Goal: Information Seeking & Learning: Learn about a topic

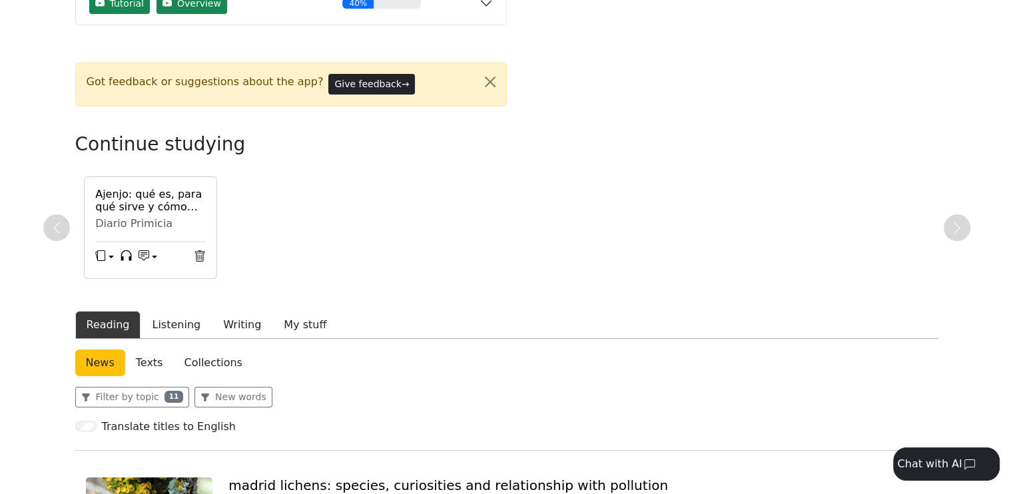
scroll to position [200, 0]
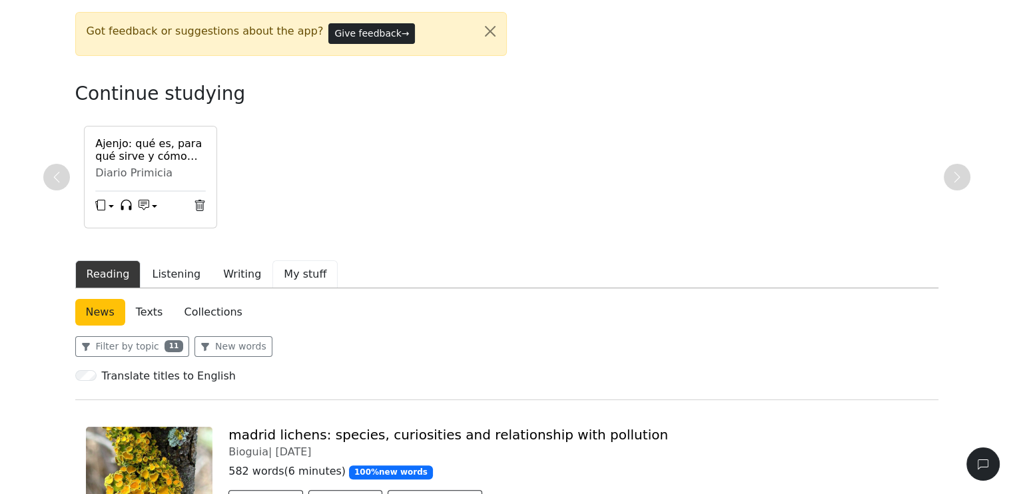
click at [290, 273] on button "My stuff" at bounding box center [304, 274] width 65 height 28
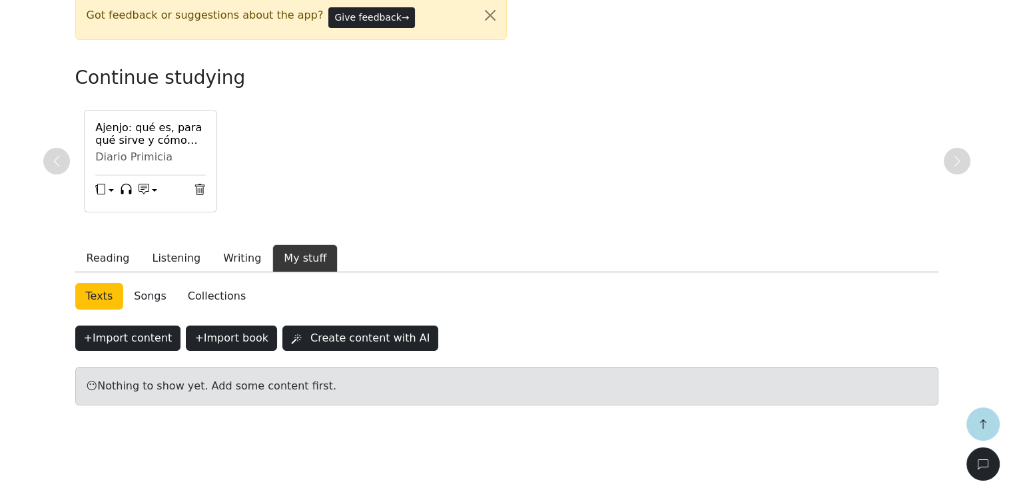
scroll to position [216, 0]
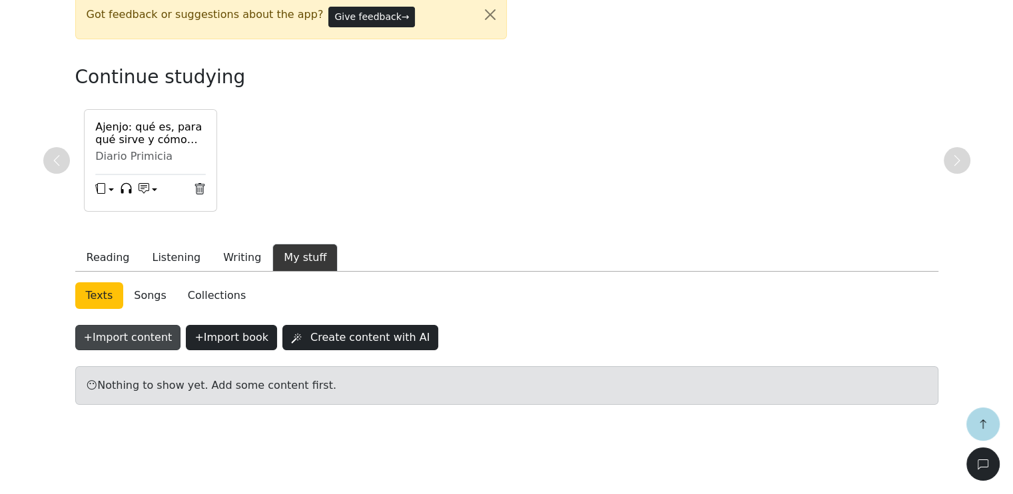
click at [122, 336] on button "+ Import content" at bounding box center [128, 337] width 106 height 25
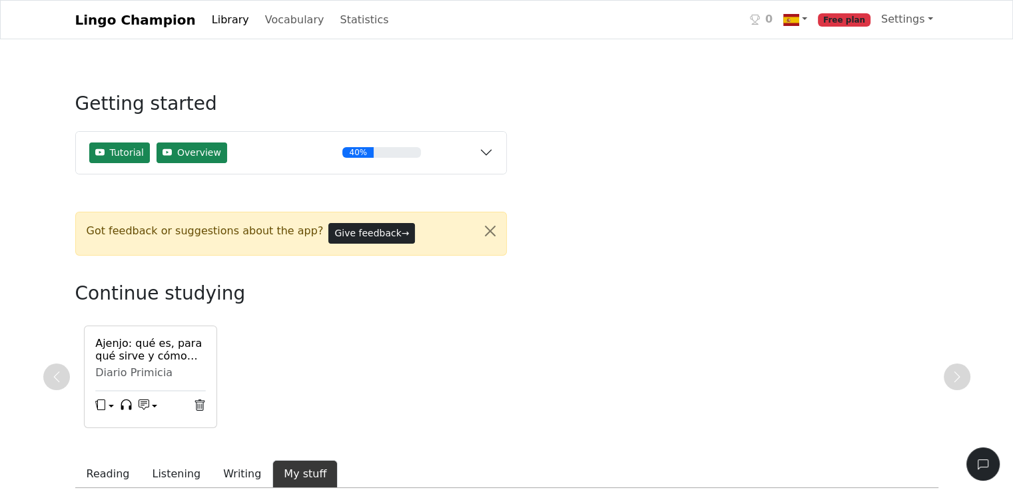
click at [218, 23] on link "Library" at bounding box center [230, 20] width 48 height 27
click at [208, 18] on link "Library" at bounding box center [230, 20] width 48 height 27
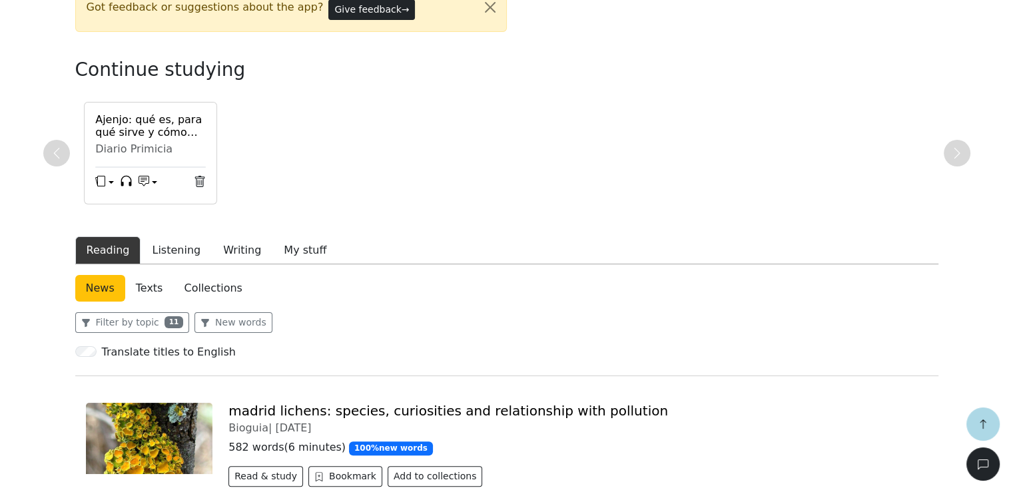
scroll to position [266, 0]
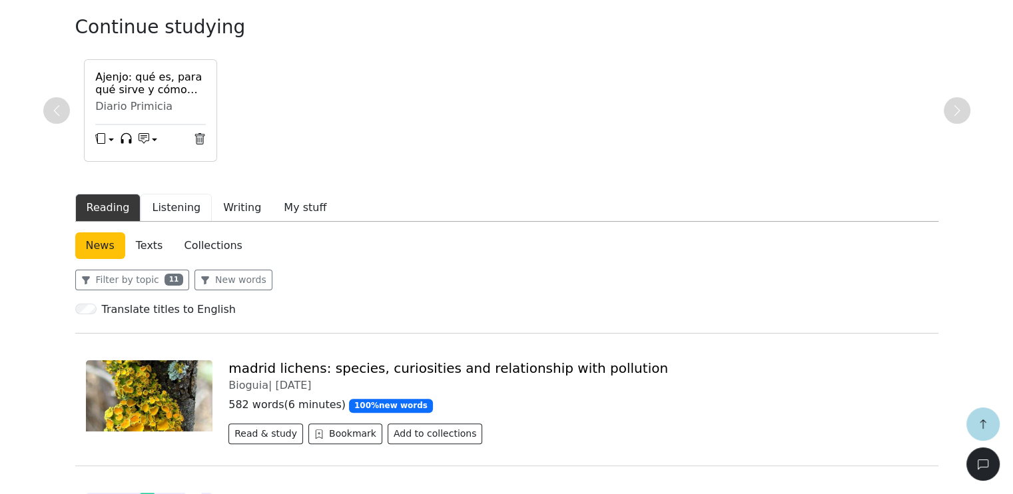
click at [170, 206] on button "Listening" at bounding box center [176, 208] width 71 height 28
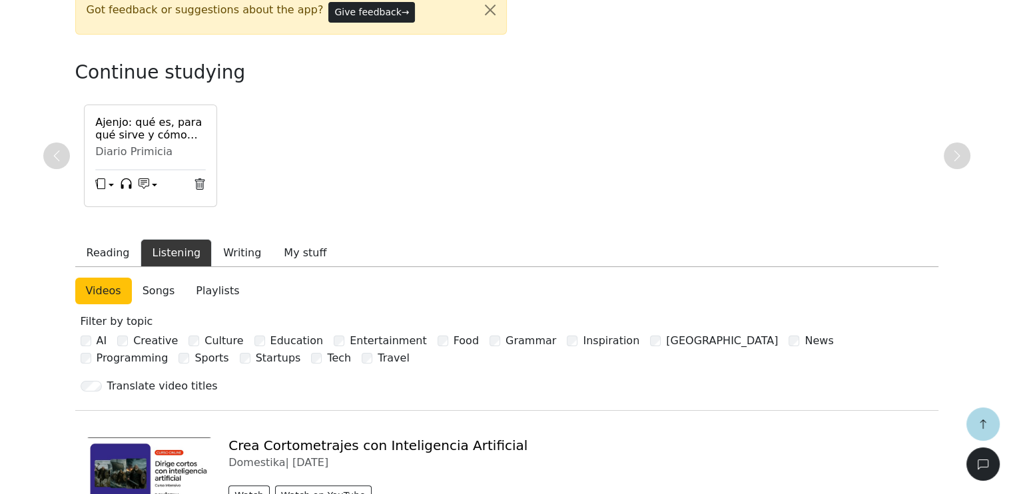
scroll to position [266, 0]
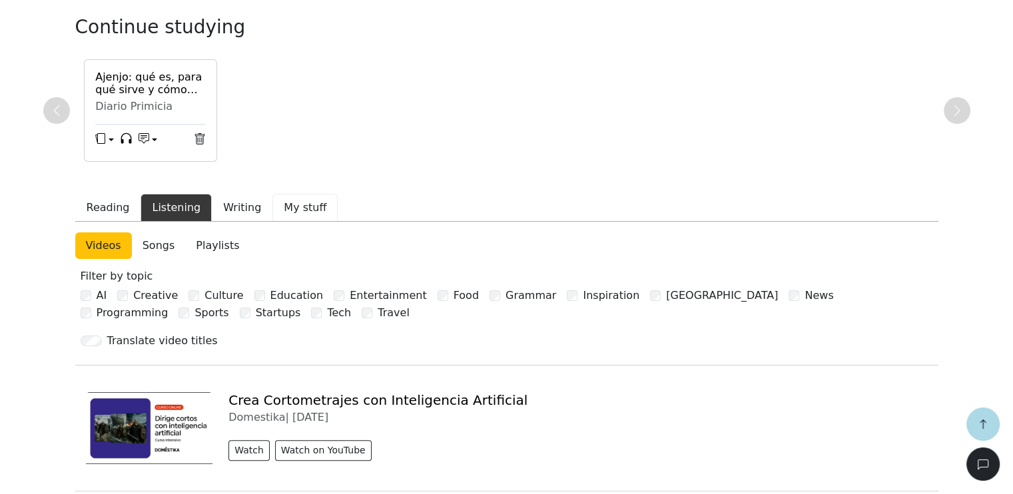
click at [313, 209] on button "My stuff" at bounding box center [304, 208] width 65 height 28
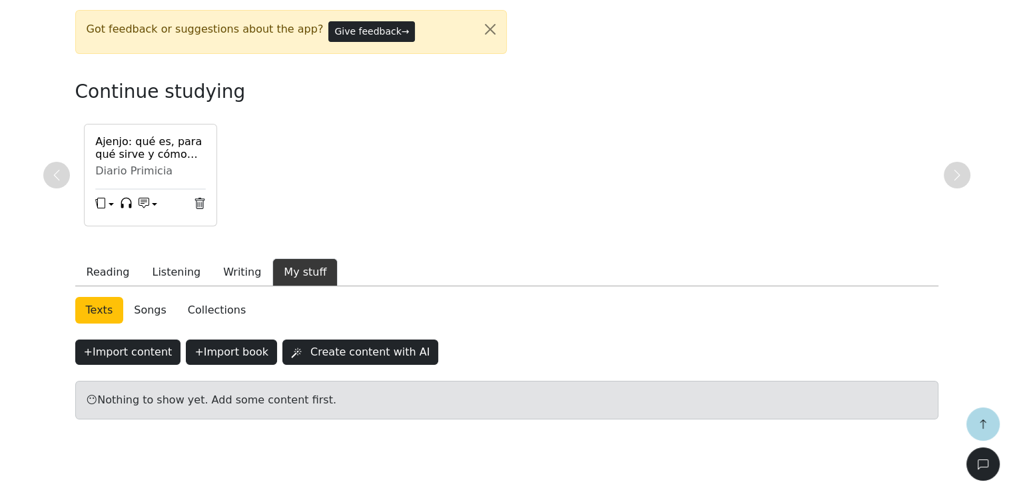
scroll to position [216, 0]
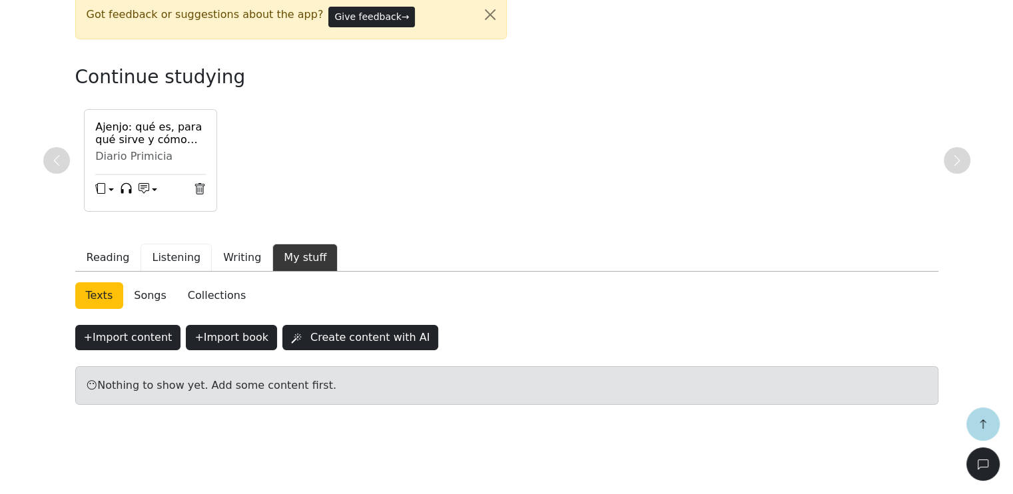
click at [174, 260] on button "Listening" at bounding box center [176, 258] width 71 height 28
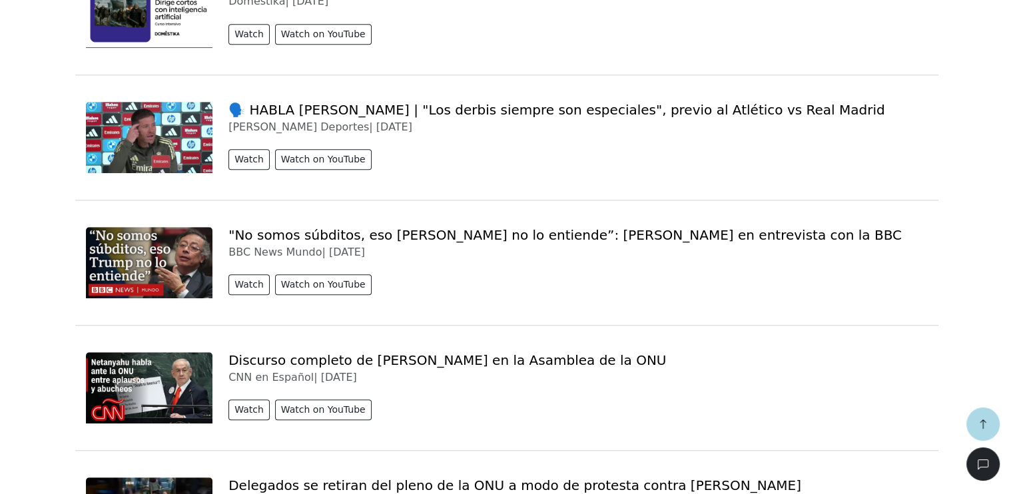
scroll to position [616, 0]
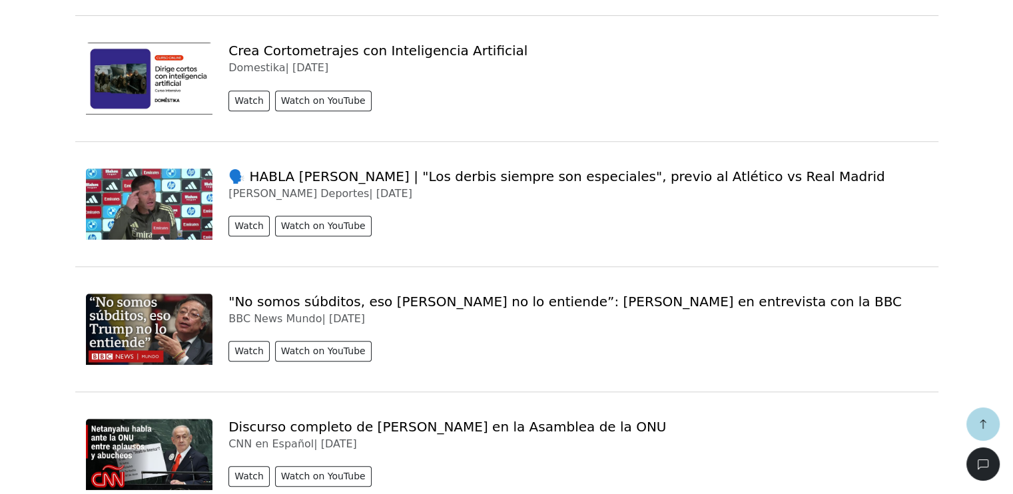
click at [428, 301] on link ""No somos súbditos, eso [PERSON_NAME] no lo entiende”: [PERSON_NAME] en entrevi…" at bounding box center [564, 302] width 673 height 16
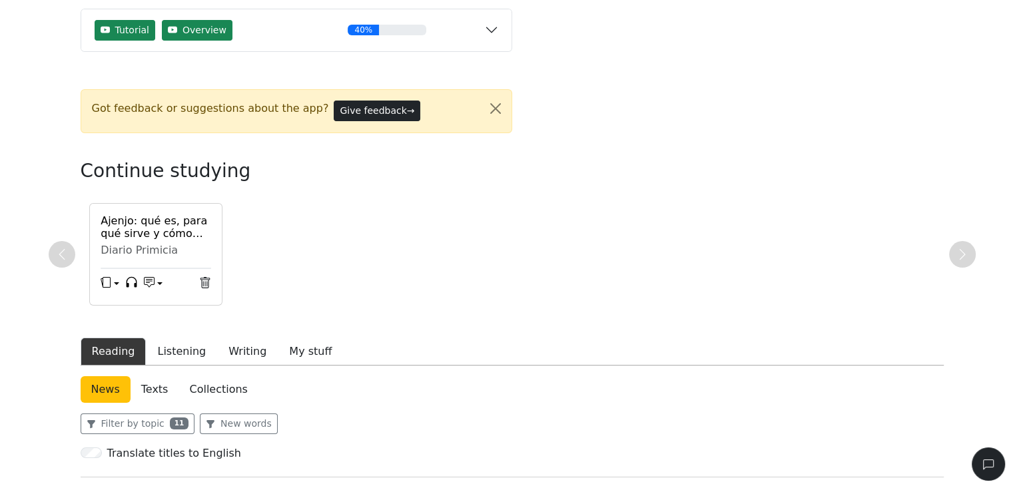
scroll to position [214, 0]
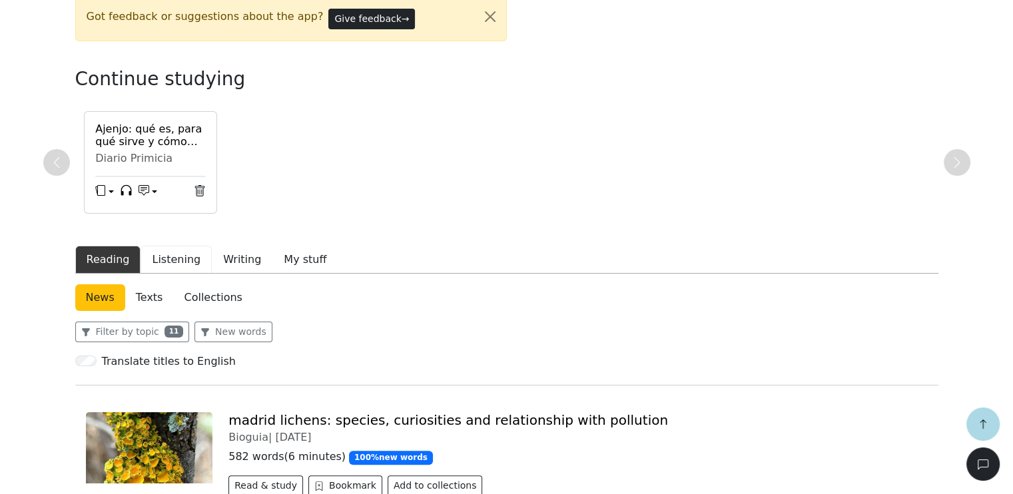
click at [164, 260] on button "Listening" at bounding box center [176, 260] width 71 height 28
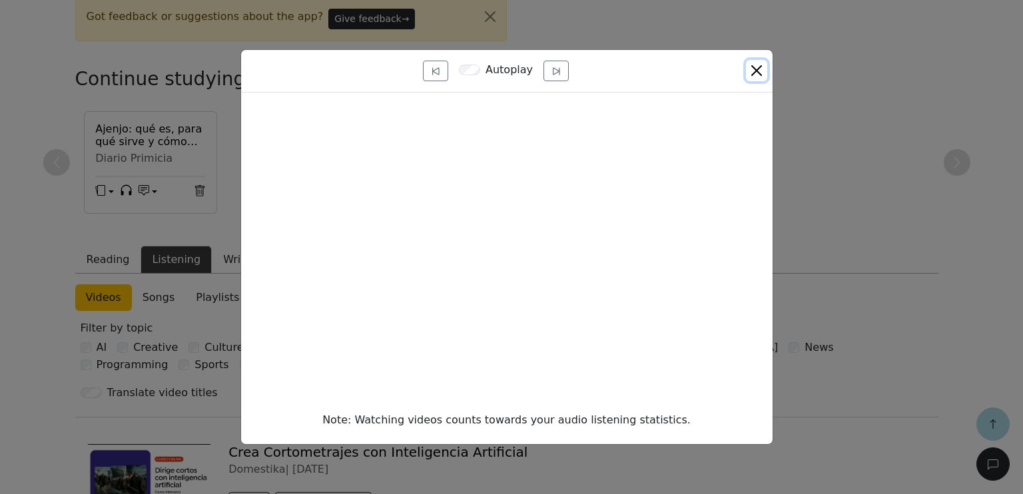
click at [758, 65] on button "Close" at bounding box center [756, 70] width 21 height 21
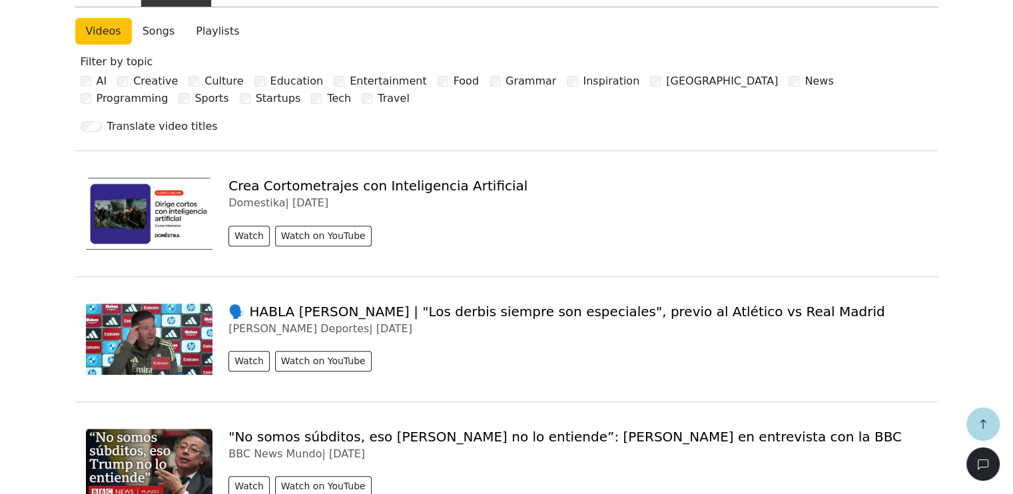
scroll to position [214, 0]
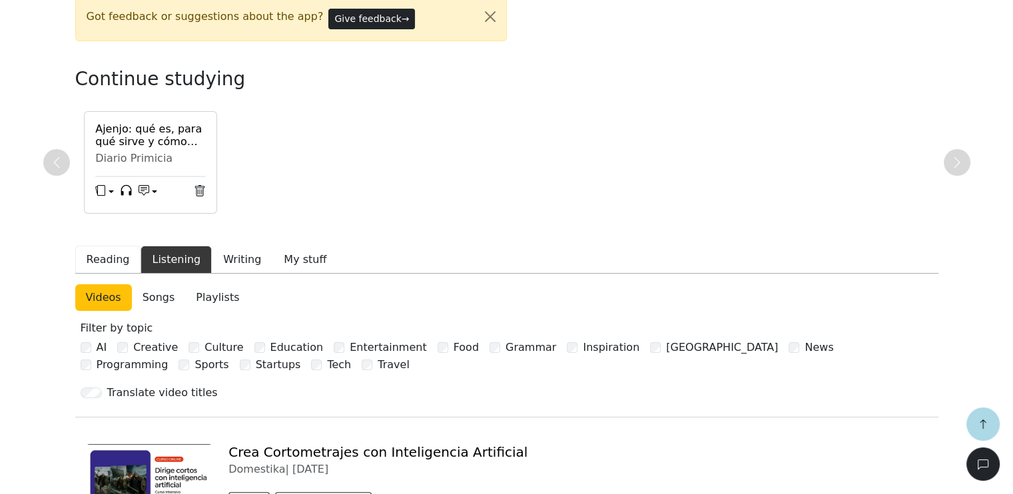
click at [109, 258] on button "Reading" at bounding box center [108, 260] width 66 height 28
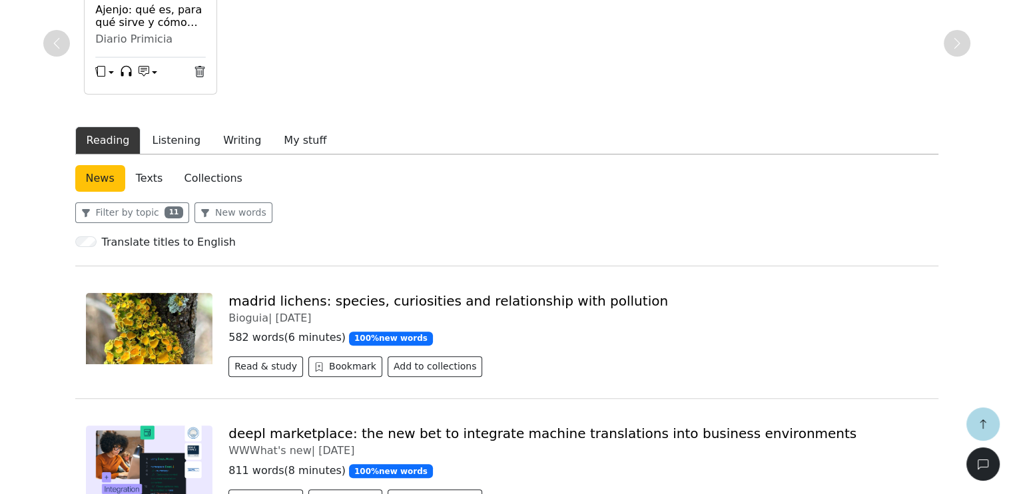
scroll to position [348, 0]
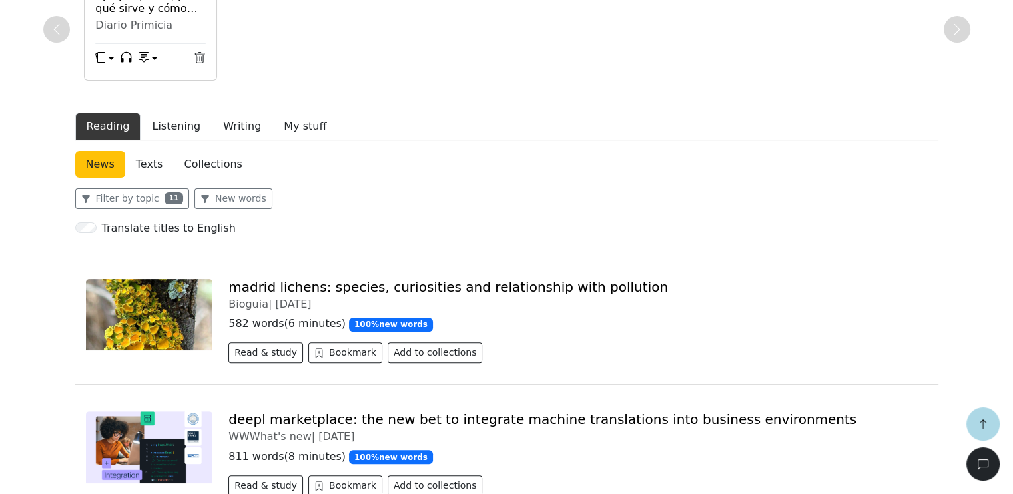
click at [216, 167] on link "Collections" at bounding box center [212, 164] width 79 height 27
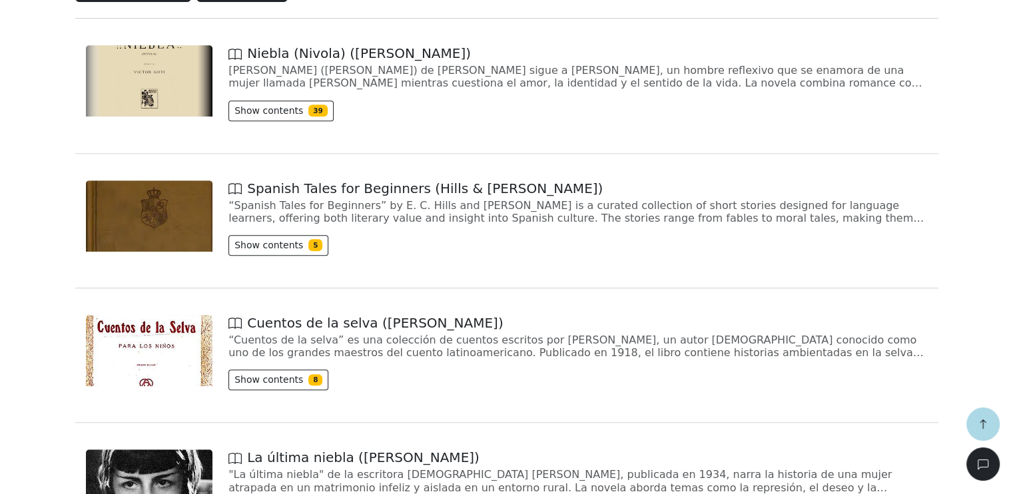
scroll to position [298, 0]
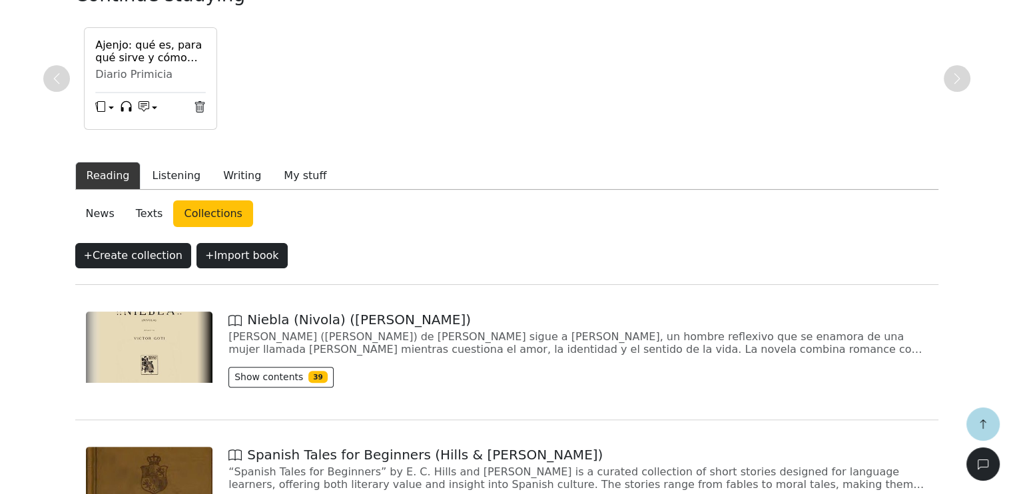
click at [144, 218] on link "Texts" at bounding box center [149, 213] width 49 height 27
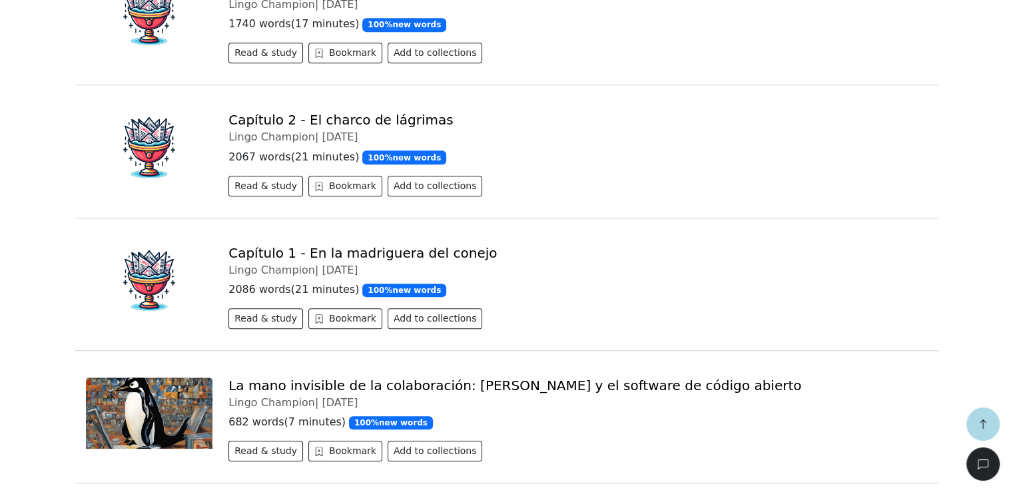
scroll to position [698, 0]
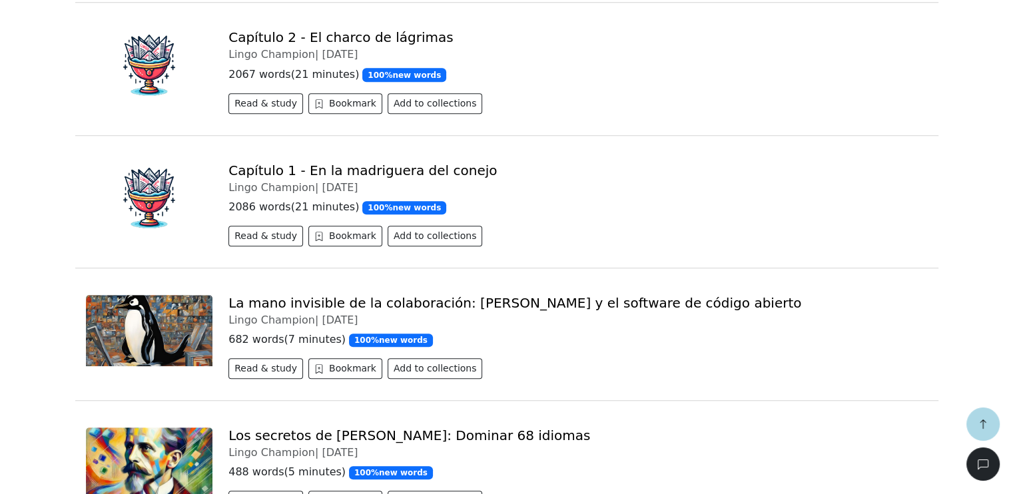
click at [344, 171] on link "Capítulo 1 - En la madriguera del conejo" at bounding box center [362, 170] width 268 height 16
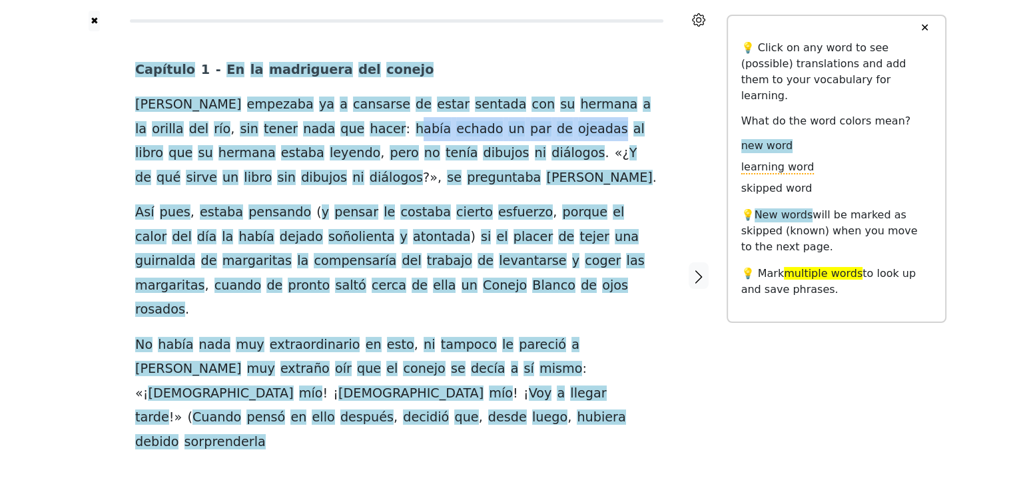
drag, startPoint x: 271, startPoint y: 132, endPoint x: 454, endPoint y: 129, distance: 183.1
click at [454, 129] on div "Capítulo 1 - En la madriguera [PERSON_NAME] empezaba ya a cansarse de estar sen…" at bounding box center [396, 256] width 523 height 396
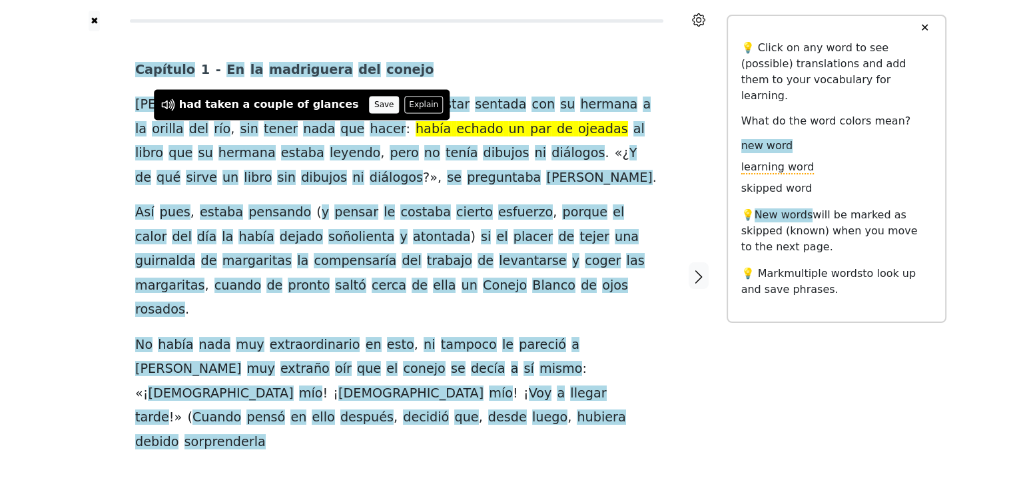
click at [370, 107] on button "Save" at bounding box center [384, 104] width 29 height 17
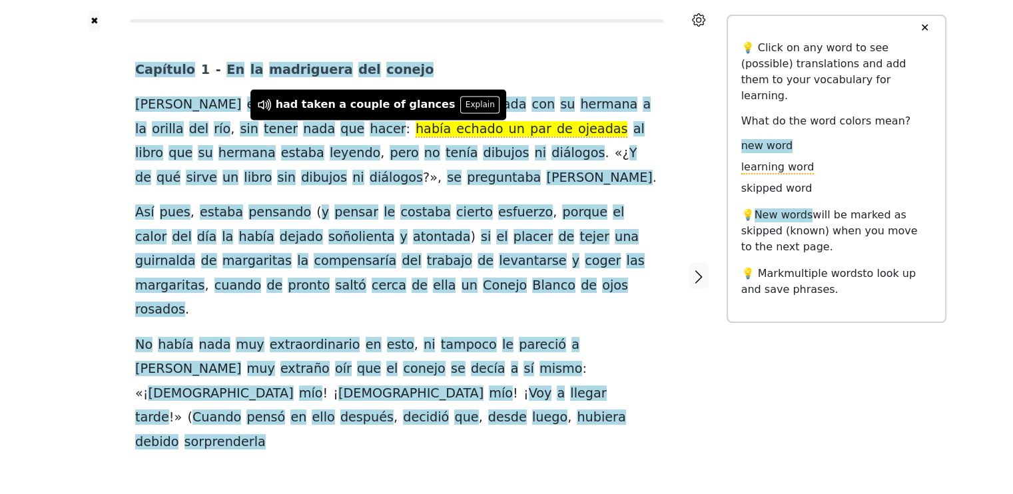
click at [426, 131] on span "había echado un par de ojeadas" at bounding box center [522, 129] width 212 height 17
click at [460, 102] on button "Explain" at bounding box center [479, 104] width 39 height 17
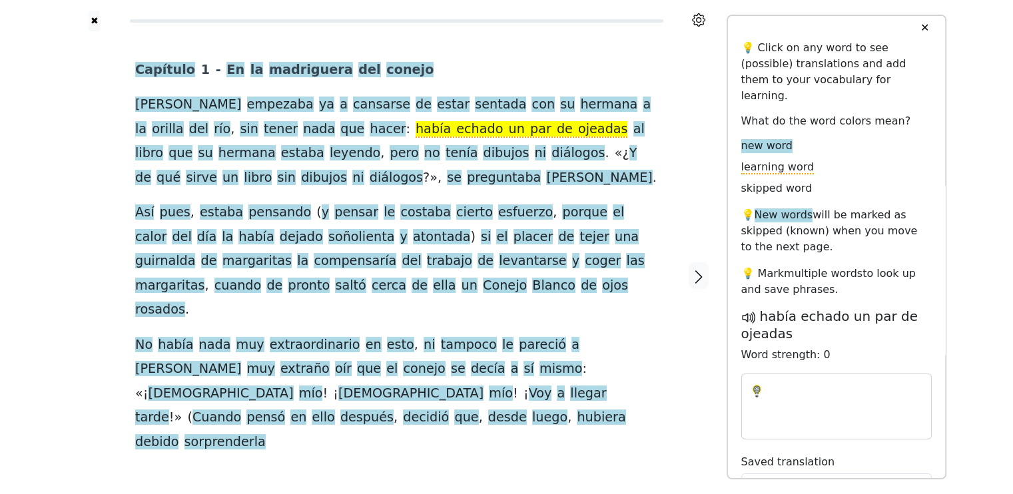
type textarea "**********"
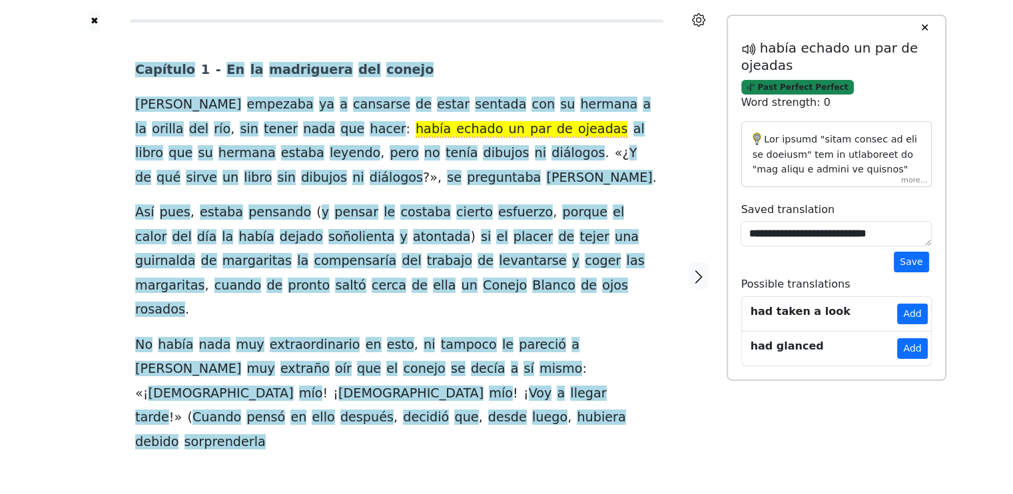
click at [780, 88] on span "Past Perfect Perfect" at bounding box center [797, 87] width 113 height 15
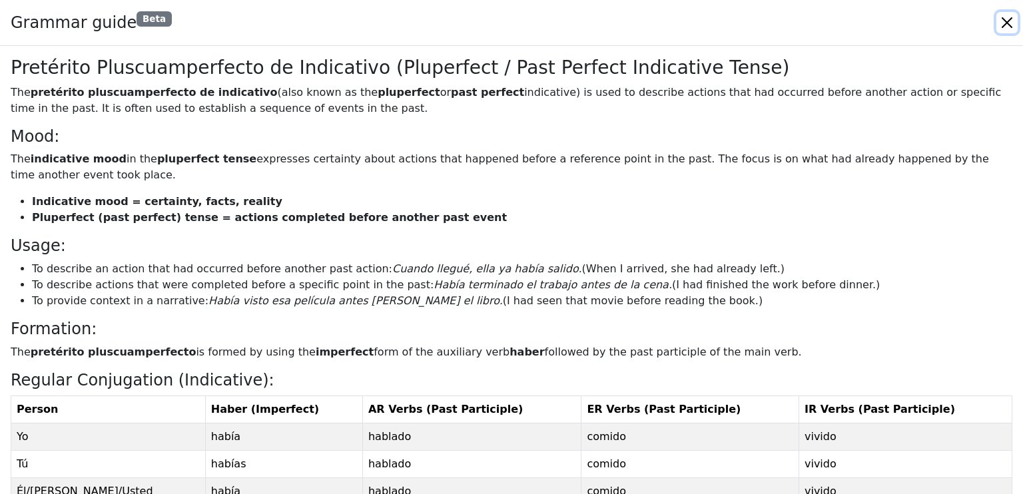
click at [1002, 21] on button "Close" at bounding box center [1006, 22] width 21 height 21
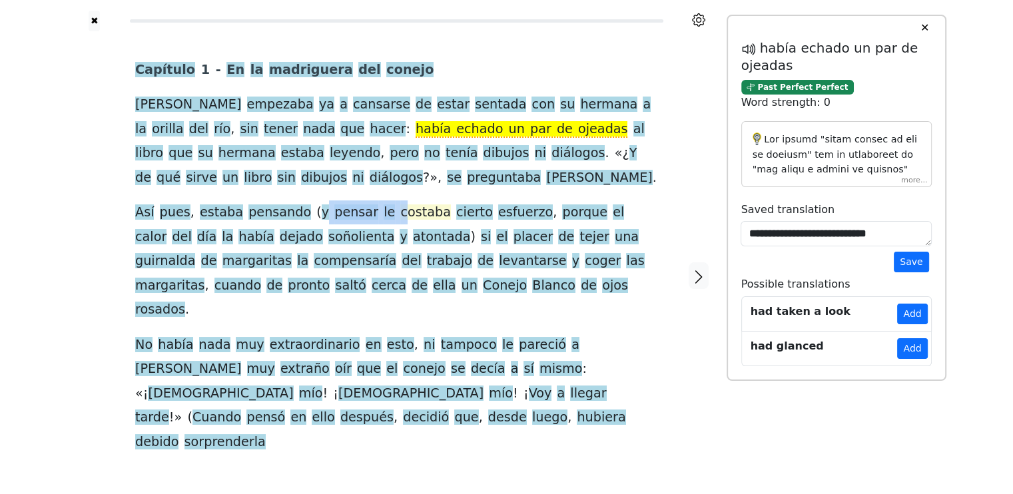
drag, startPoint x: 301, startPoint y: 215, endPoint x: 373, endPoint y: 221, distance: 72.2
click at [373, 221] on div "Capítulo 1 - En la madriguera [PERSON_NAME] empezaba ya a cansarse de estar sen…" at bounding box center [396, 256] width 523 height 396
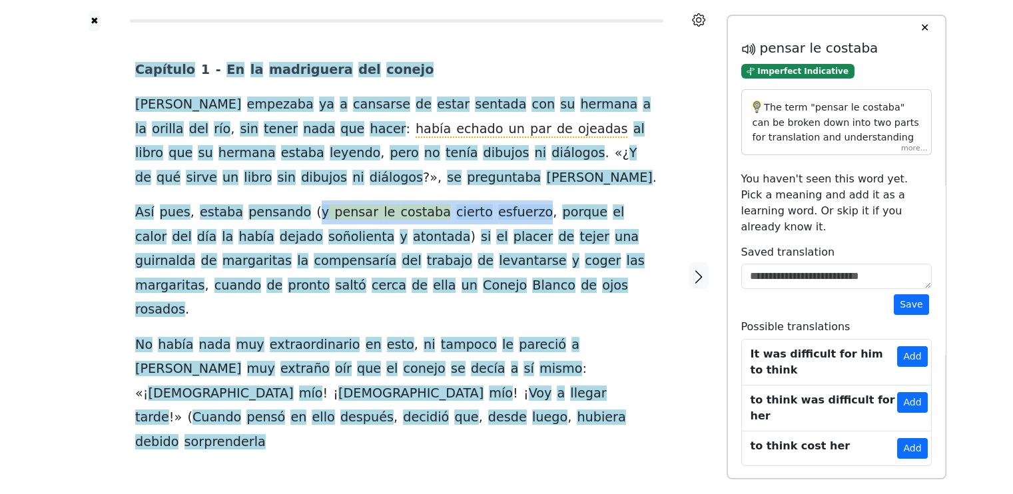
drag, startPoint x: 297, startPoint y: 212, endPoint x: 499, endPoint y: 212, distance: 201.8
click at [499, 212] on div "Capítulo 1 - En la madriguera [PERSON_NAME] empezaba ya a cansarse de estar sen…" at bounding box center [396, 256] width 523 height 396
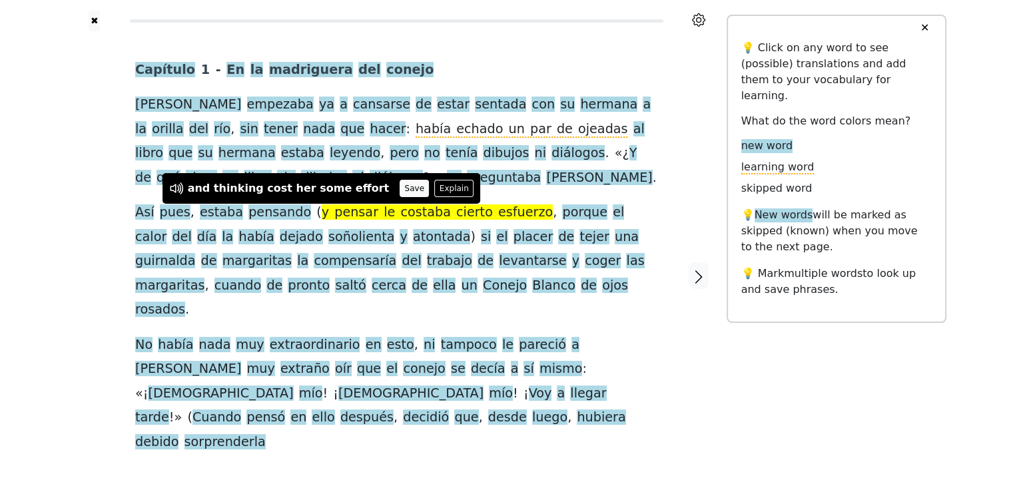
click at [400, 188] on button "Save" at bounding box center [414, 188] width 29 height 17
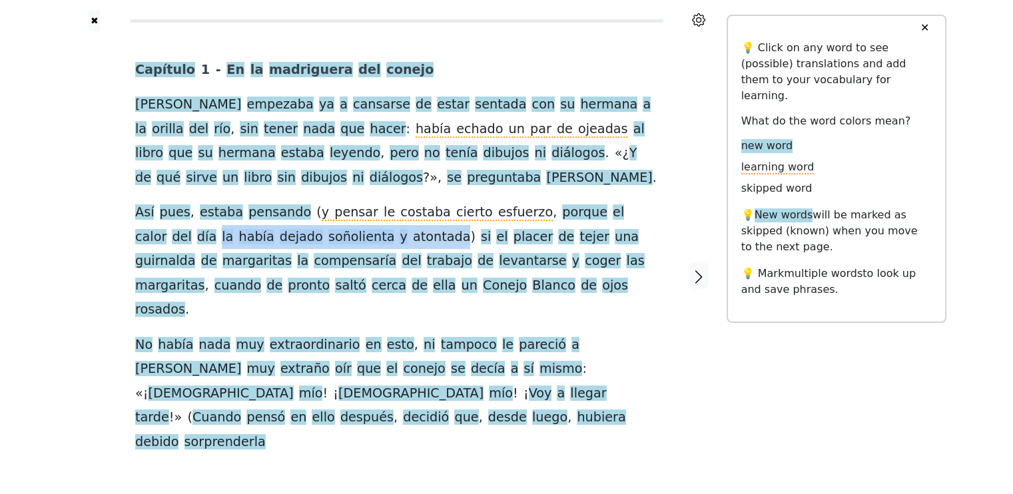
drag, startPoint x: 643, startPoint y: 212, endPoint x: 325, endPoint y: 242, distance: 319.1
click at [338, 244] on div "Capítulo 1 - En la madriguera [PERSON_NAME] empezaba ya a cansarse de estar sen…" at bounding box center [396, 256] width 523 height 396
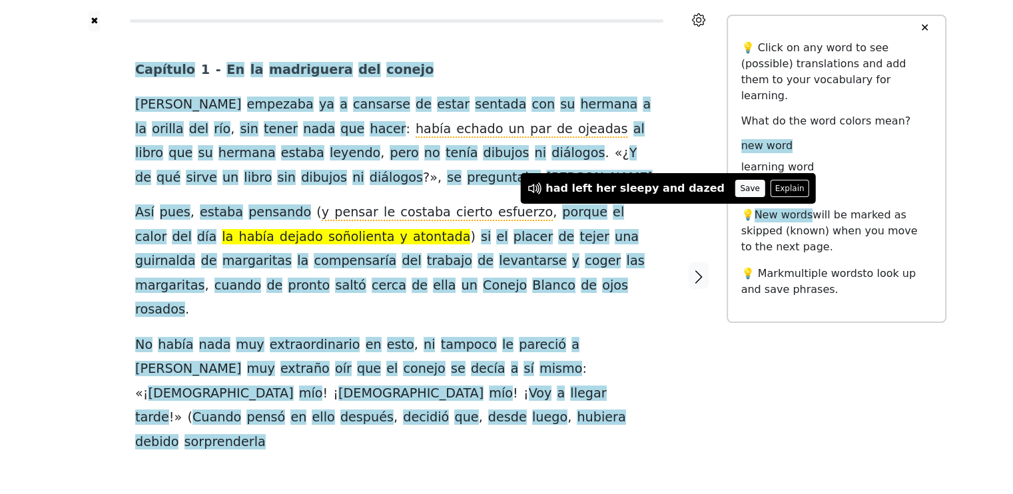
click at [735, 186] on button "Save" at bounding box center [749, 188] width 29 height 17
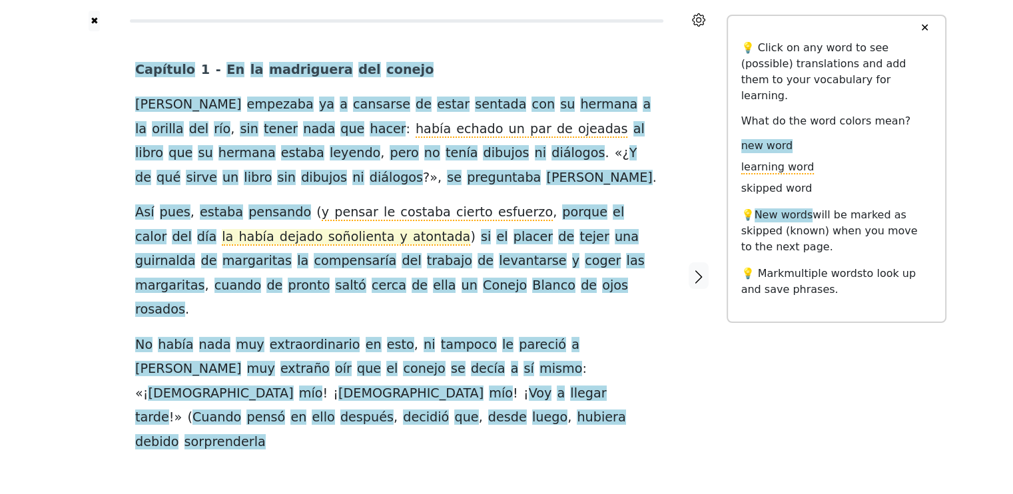
click at [314, 239] on span "la había dejado soñolienta y atontada" at bounding box center [346, 237] width 248 height 17
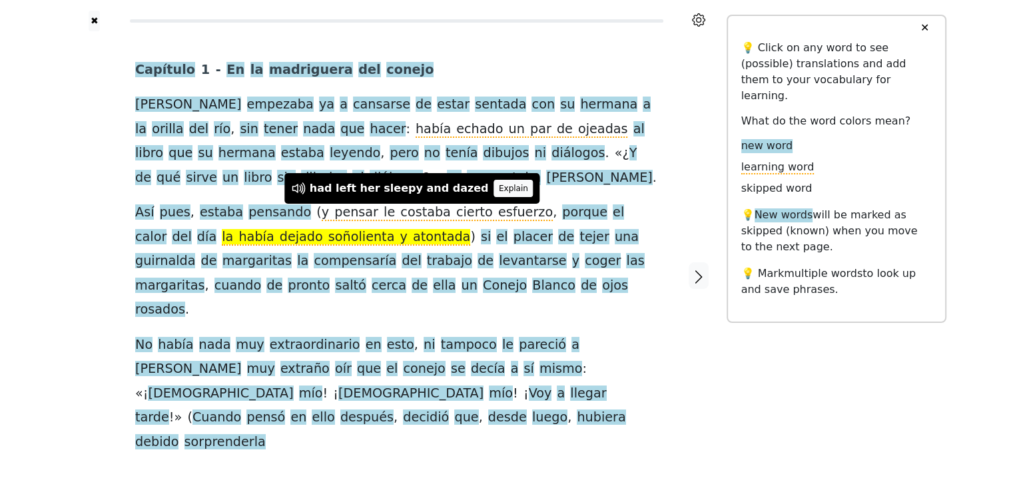
click at [493, 189] on button "Explain" at bounding box center [512, 188] width 39 height 17
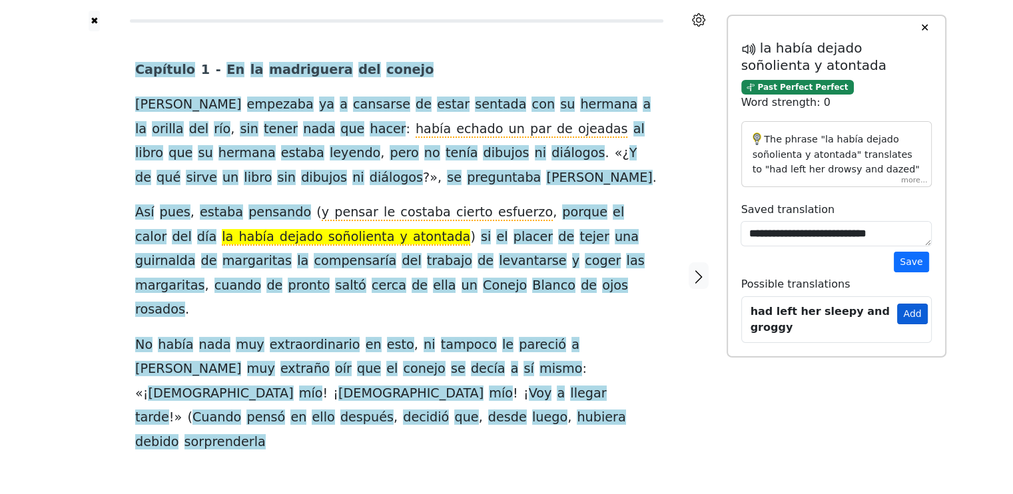
click at [911, 311] on button "Add" at bounding box center [912, 314] width 30 height 21
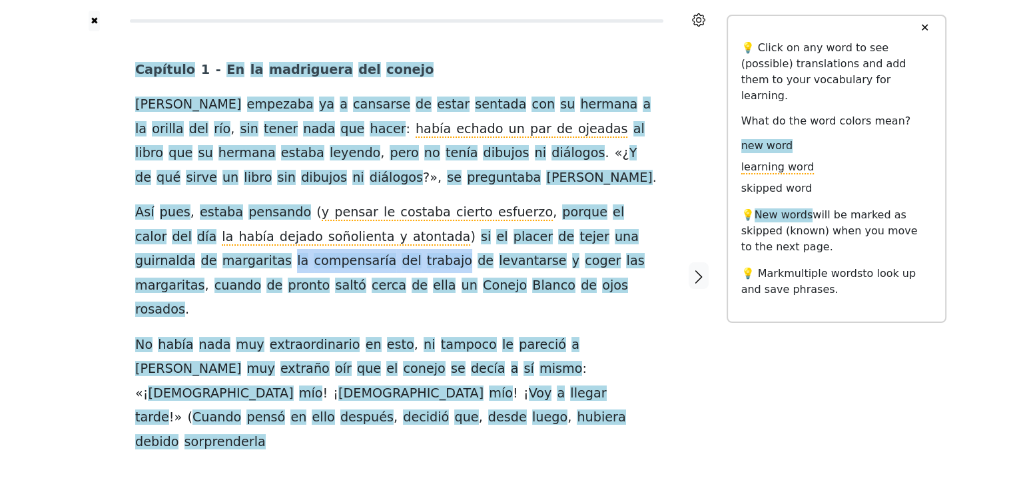
drag, startPoint x: 633, startPoint y: 233, endPoint x: 202, endPoint y: 247, distance: 431.1
click at [270, 264] on div "Capítulo 1 - En la madriguera [PERSON_NAME] empezaba ya a cansarse de estar sen…" at bounding box center [396, 256] width 523 height 396
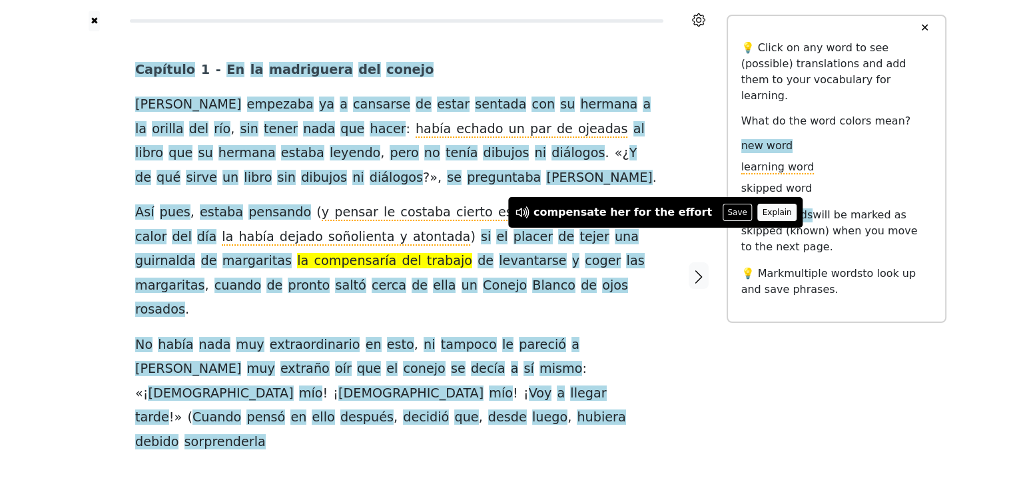
click at [757, 213] on button "Explain" at bounding box center [776, 212] width 39 height 17
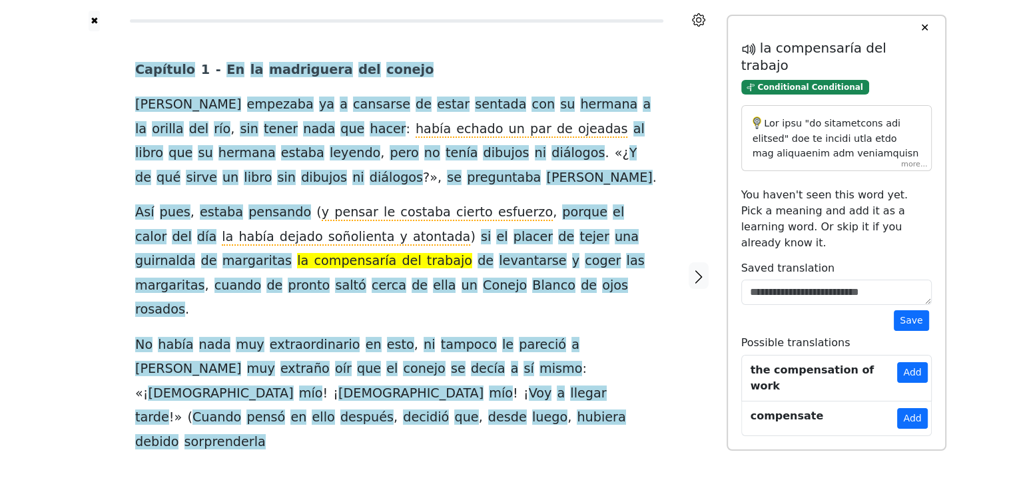
click at [916, 152] on div at bounding box center [836, 138] width 190 height 66
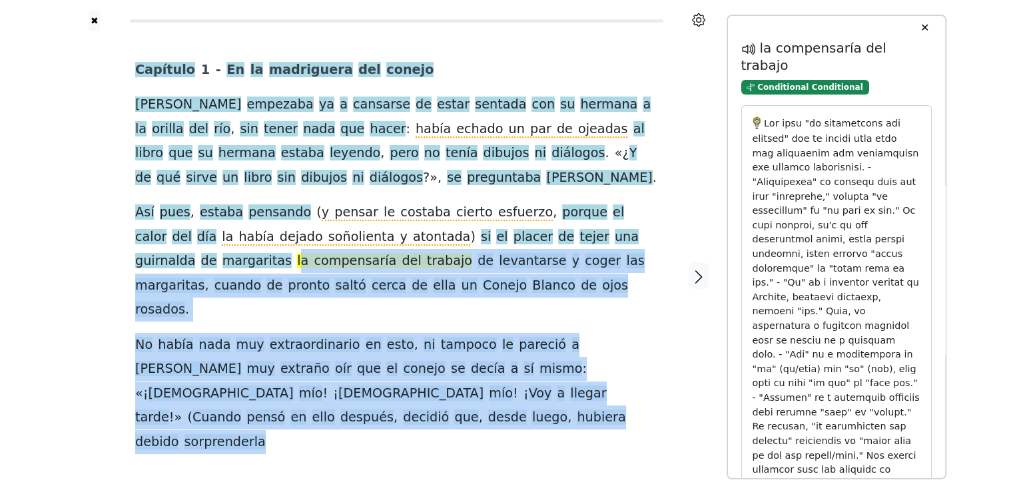
drag, startPoint x: 634, startPoint y: 238, endPoint x: 682, endPoint y: 293, distance: 73.2
click at [682, 293] on div "Capítulo 1 - En la madriguera [PERSON_NAME] empezaba ya a cansarse de estar sen…" at bounding box center [396, 275] width 659 height 489
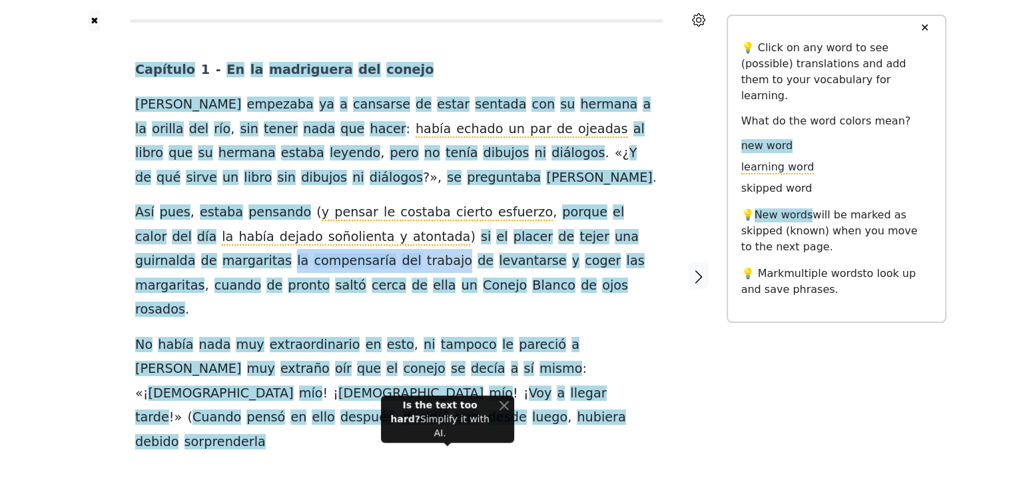
drag, startPoint x: 633, startPoint y: 234, endPoint x: 272, endPoint y: 261, distance: 361.9
click at [272, 261] on div "Capítulo 1 - En la madriguera [PERSON_NAME] empezaba ya a cansarse de estar sen…" at bounding box center [396, 256] width 523 height 396
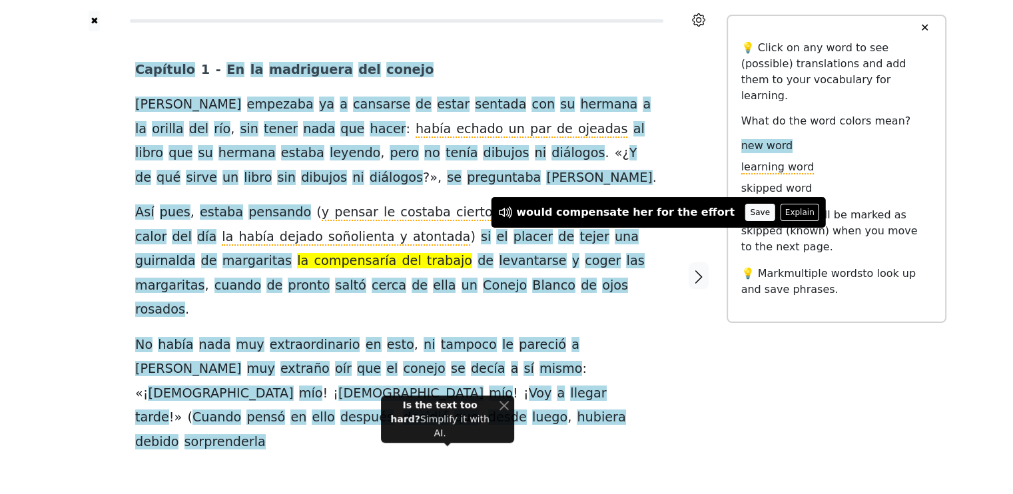
click at [745, 212] on button "Save" at bounding box center [759, 212] width 29 height 17
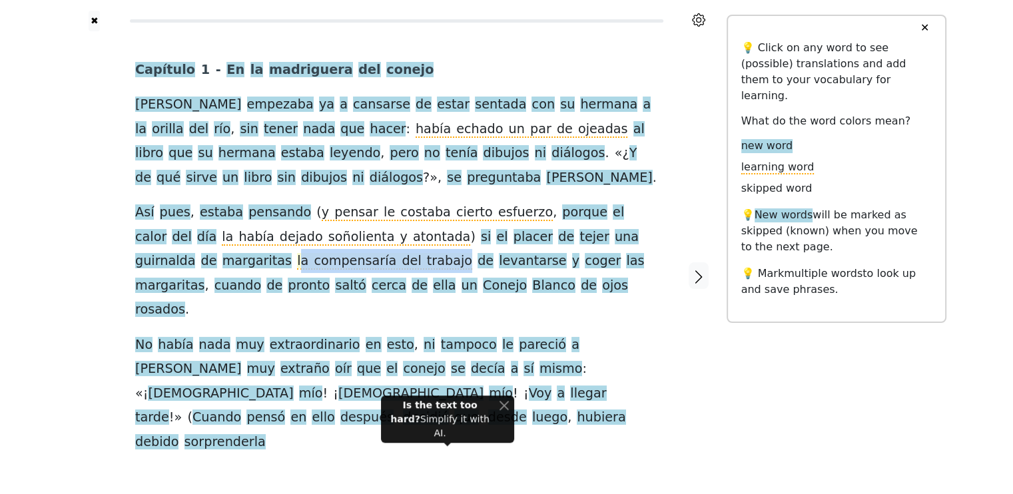
drag, startPoint x: 633, startPoint y: 238, endPoint x: 272, endPoint y: 262, distance: 362.4
click at [297, 262] on span "la compensaría del trabajo" at bounding box center [384, 261] width 175 height 17
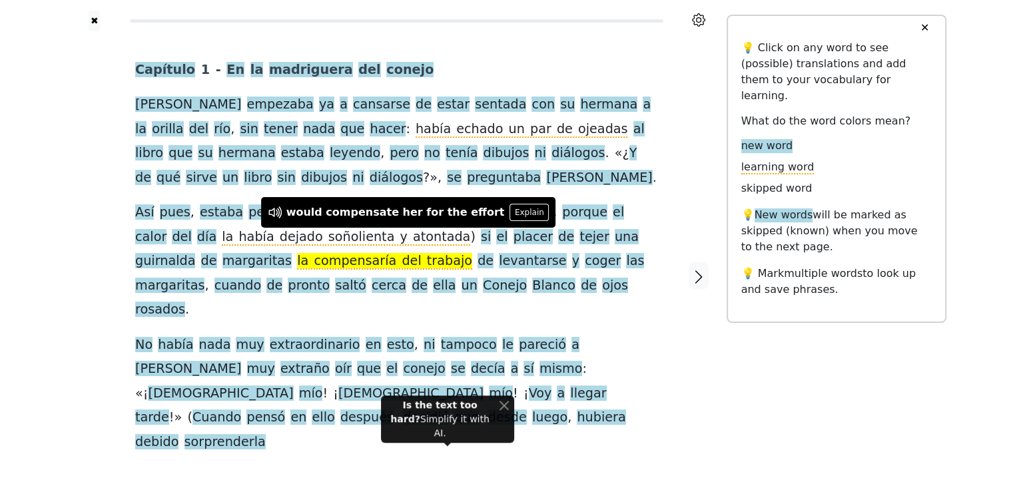
click at [0, 245] on div "✖ Capítulo 1 - En la madriguera [PERSON_NAME] empezaba ya a cansarse de estar s…" at bounding box center [506, 284] width 1013 height 568
click at [629, 172] on div "Capítulo 1 - En la madriguera [PERSON_NAME] empezaba ya a cansarse de estar sen…" at bounding box center [396, 256] width 523 height 396
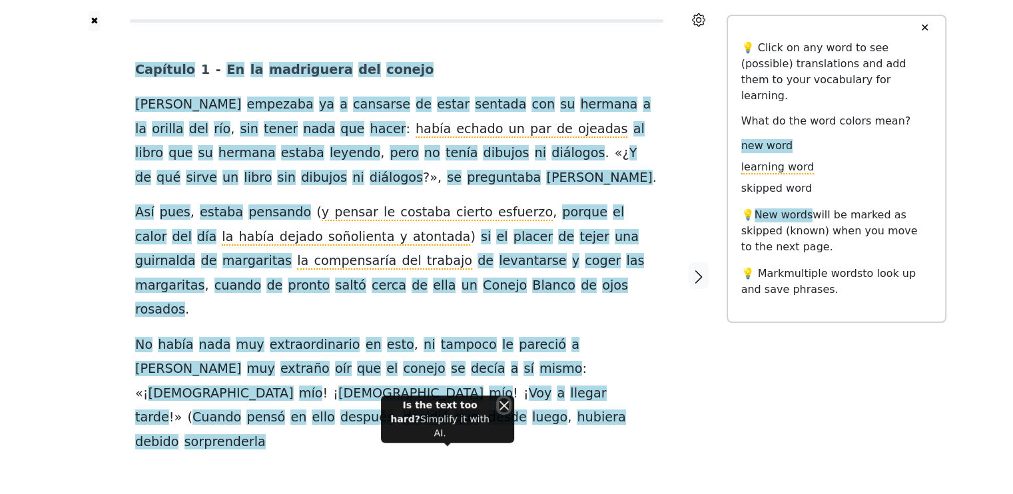
click at [502, 412] on button "Close" at bounding box center [504, 405] width 10 height 14
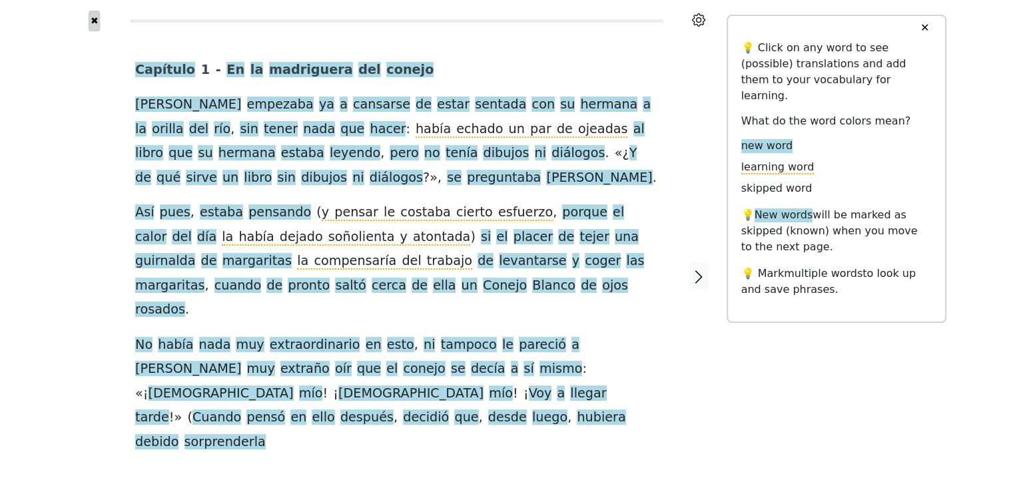
click at [95, 21] on button "✖" at bounding box center [94, 21] width 11 height 21
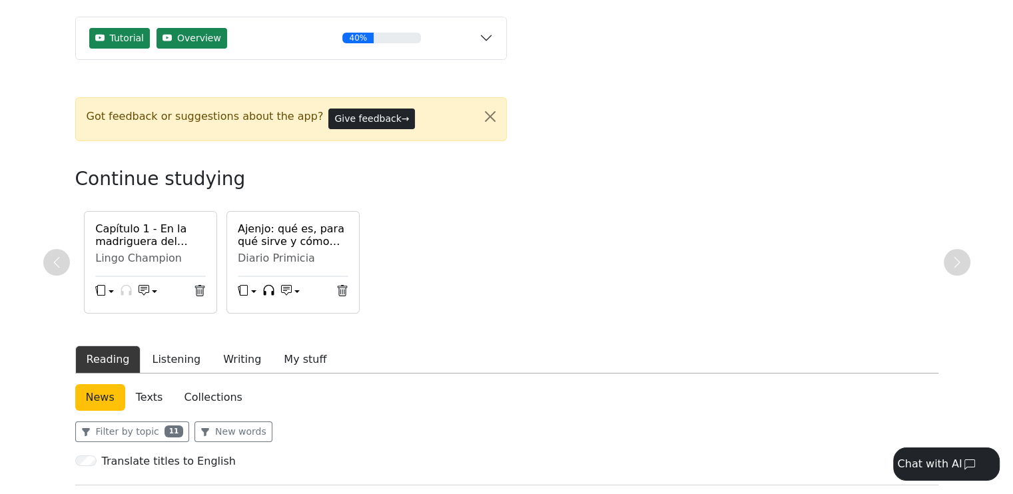
scroll to position [133, 0]
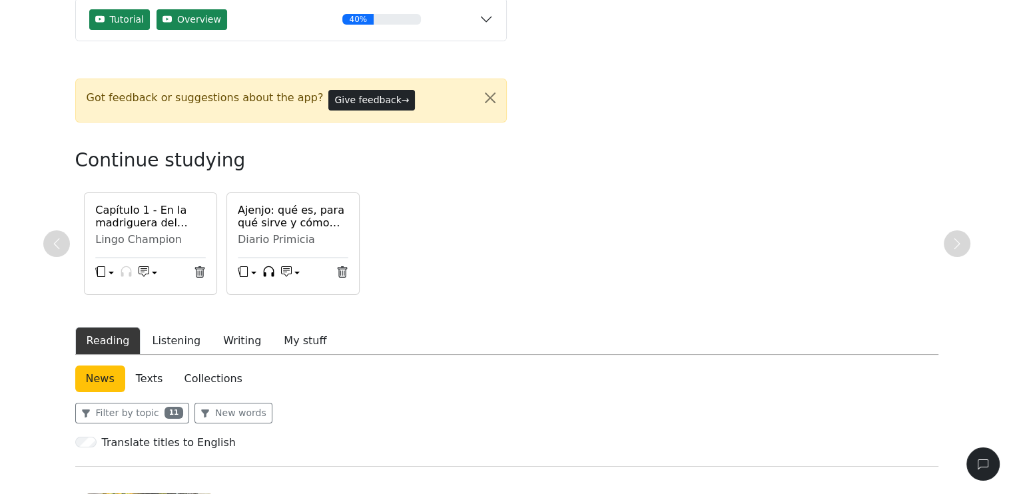
click at [143, 221] on h6 "Capítulo 1 - En la madriguera del conejo" at bounding box center [150, 216] width 111 height 25
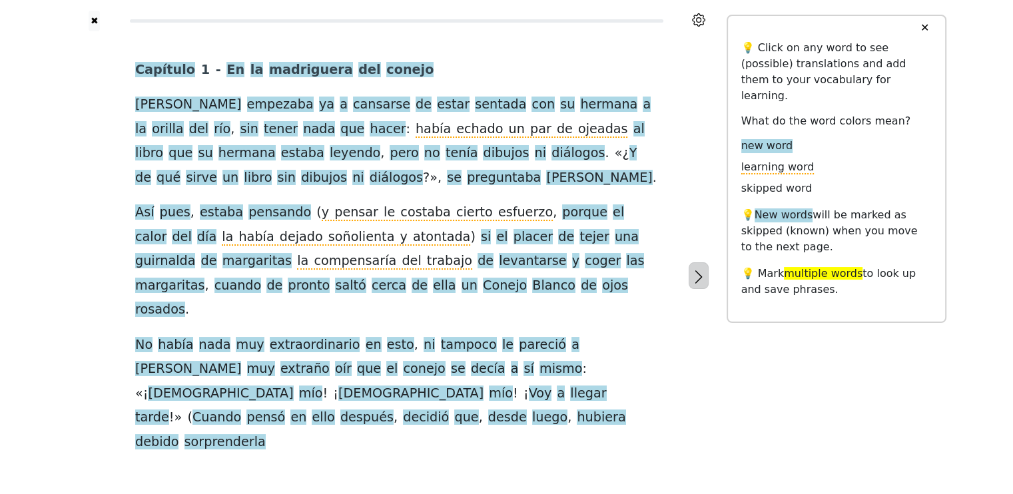
click at [699, 269] on icon "button" at bounding box center [699, 277] width 16 height 16
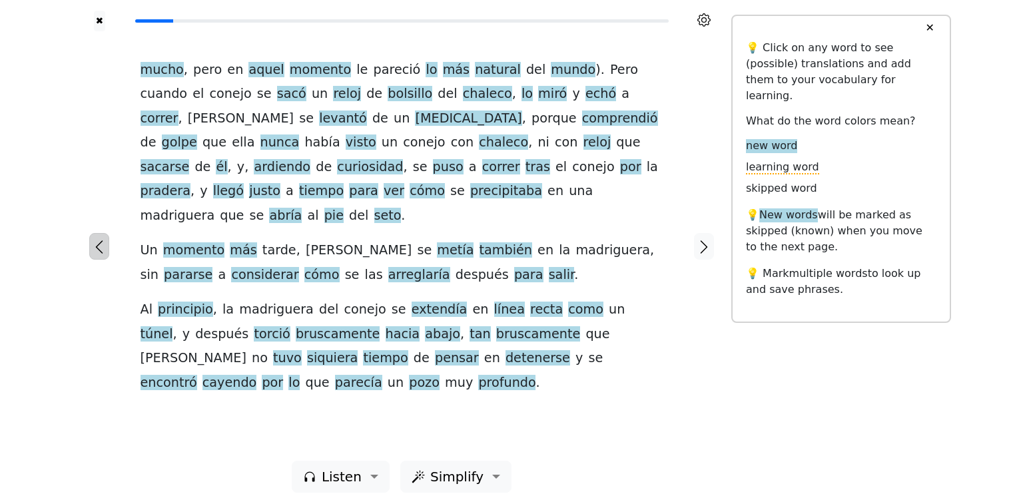
click at [95, 239] on icon "button" at bounding box center [99, 247] width 16 height 16
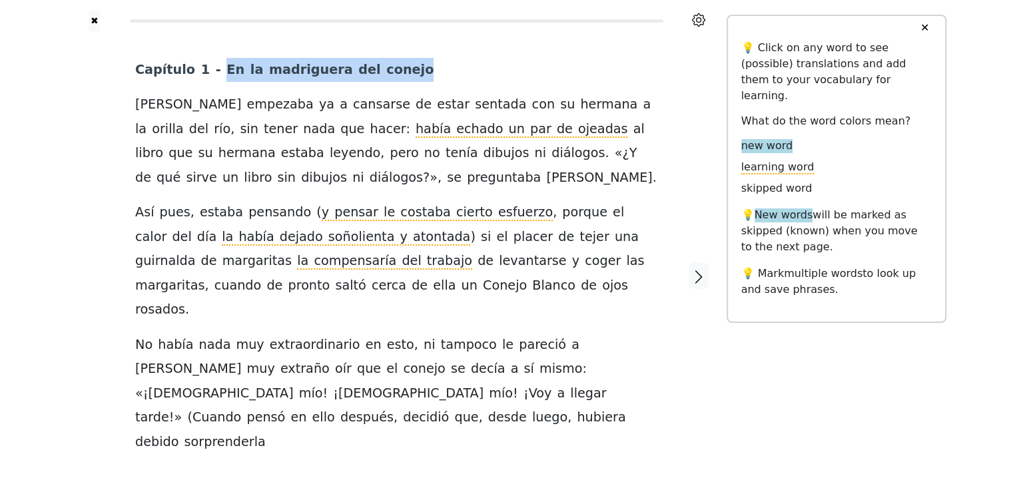
drag, startPoint x: 212, startPoint y: 69, endPoint x: 390, endPoint y: 77, distance: 178.0
click at [390, 77] on div "Capítulo 1 - En la madriguera [PERSON_NAME] empezaba ya a cansarse de estar sen…" at bounding box center [396, 256] width 523 height 396
drag, startPoint x: 394, startPoint y: 69, endPoint x: 216, endPoint y: 65, distance: 178.5
click at [206, 65] on div "Capítulo 1 - En la madriguera [PERSON_NAME] empezaba ya a cansarse de estar sen…" at bounding box center [396, 256] width 523 height 396
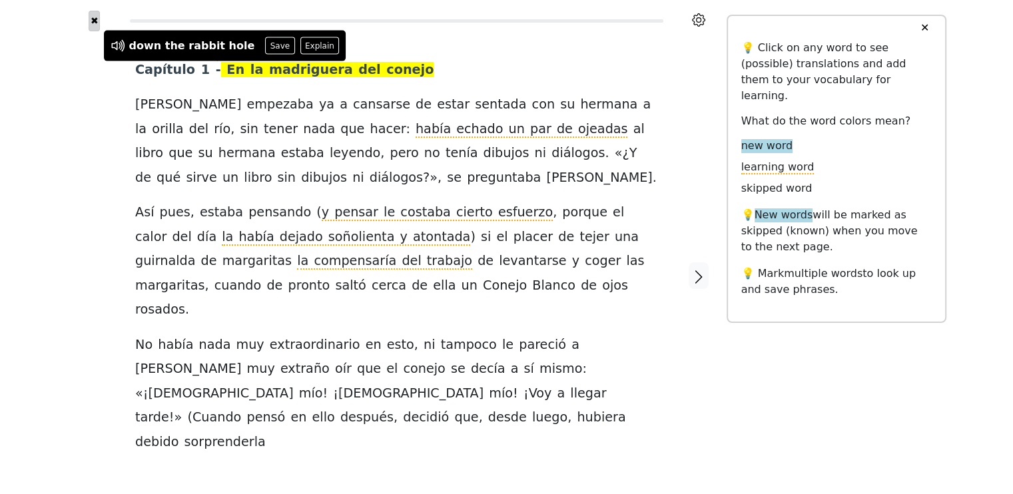
click at [96, 19] on button "✖" at bounding box center [94, 21] width 11 height 21
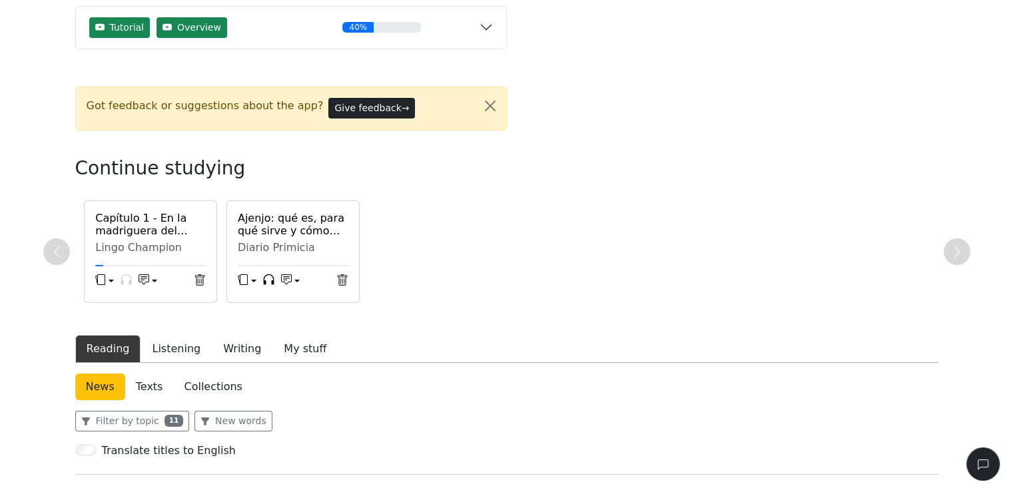
scroll to position [133, 0]
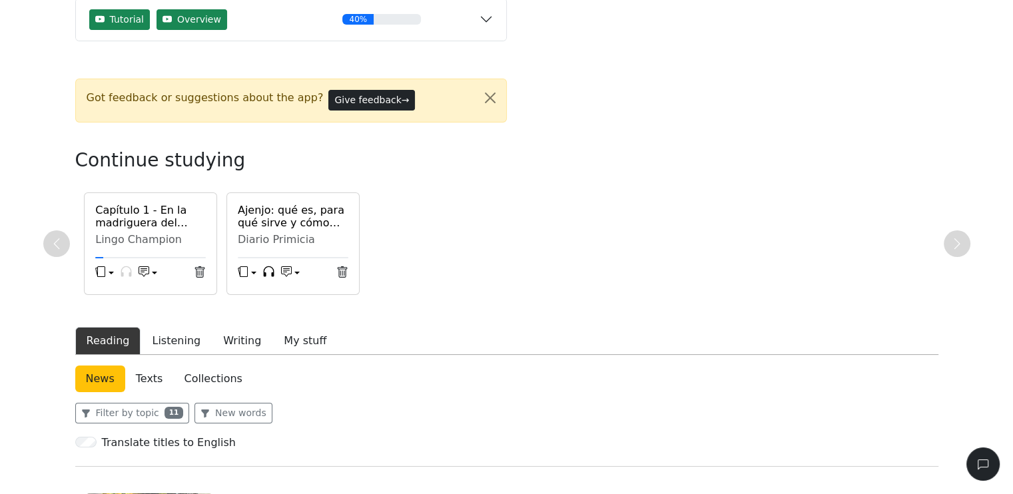
click at [153, 271] on button "button" at bounding box center [148, 274] width 19 height 20
click at [108, 269] on button "button" at bounding box center [104, 274] width 19 height 20
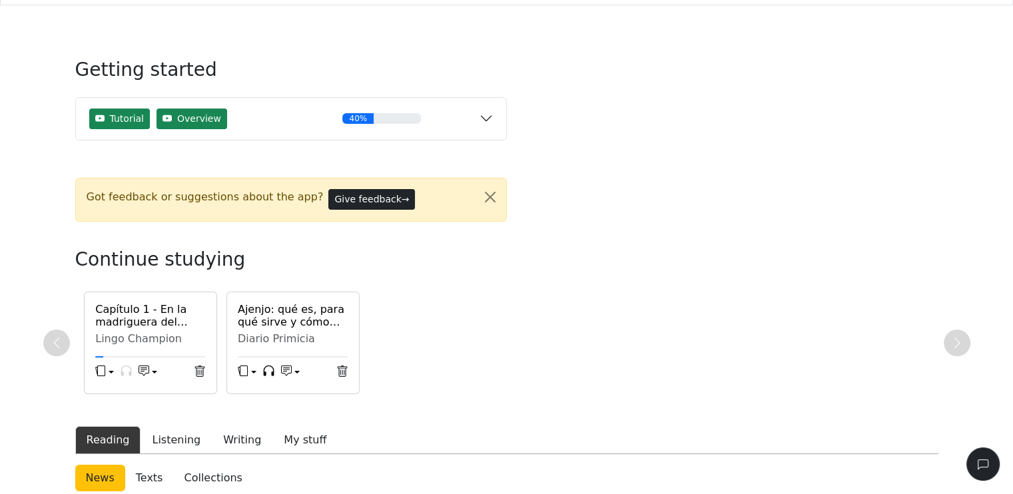
scroll to position [67, 0]
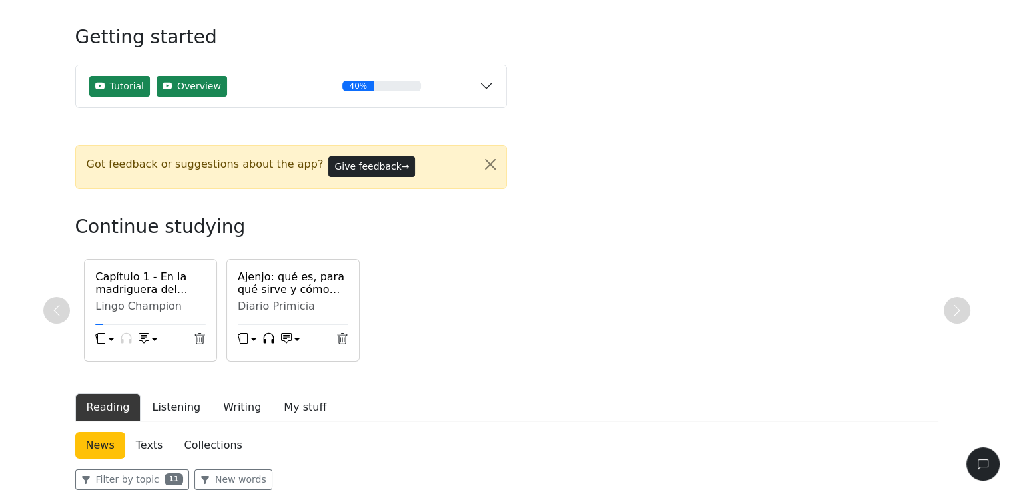
click at [157, 274] on h6 "Capítulo 1 - En la madriguera del conejo" at bounding box center [150, 282] width 111 height 25
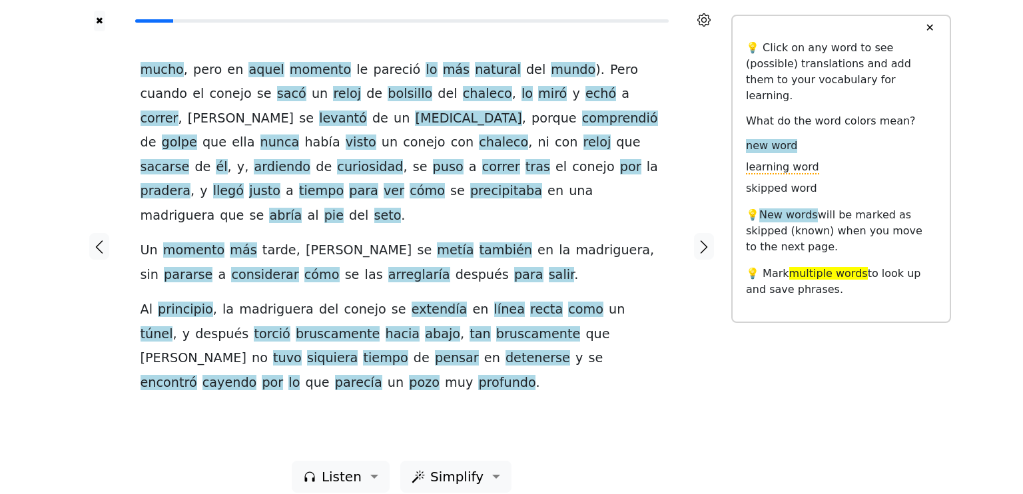
click at [703, 19] on icon at bounding box center [703, 19] width 13 height 13
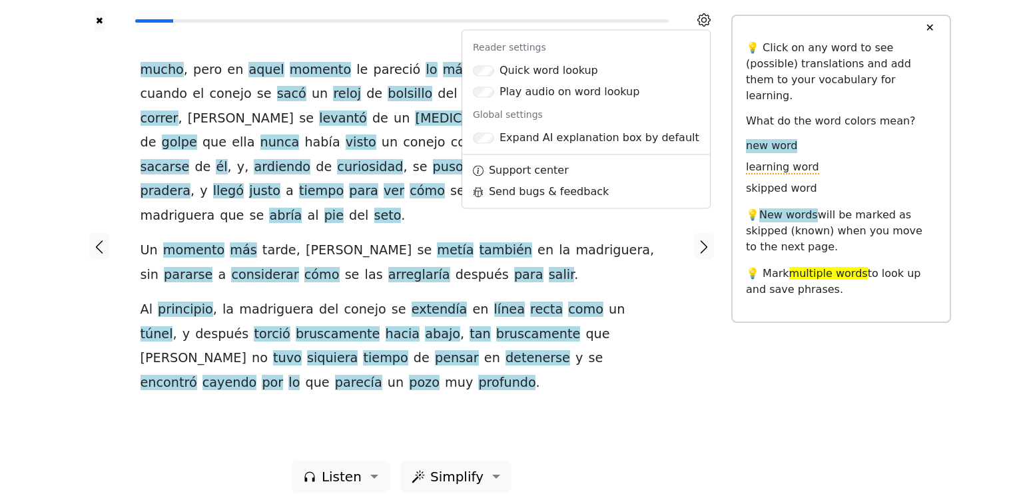
click at [59, 159] on div "✖ Reader settings Quick word lookup Play audio on word lookup Global settings E…" at bounding box center [511, 254] width 1023 height 509
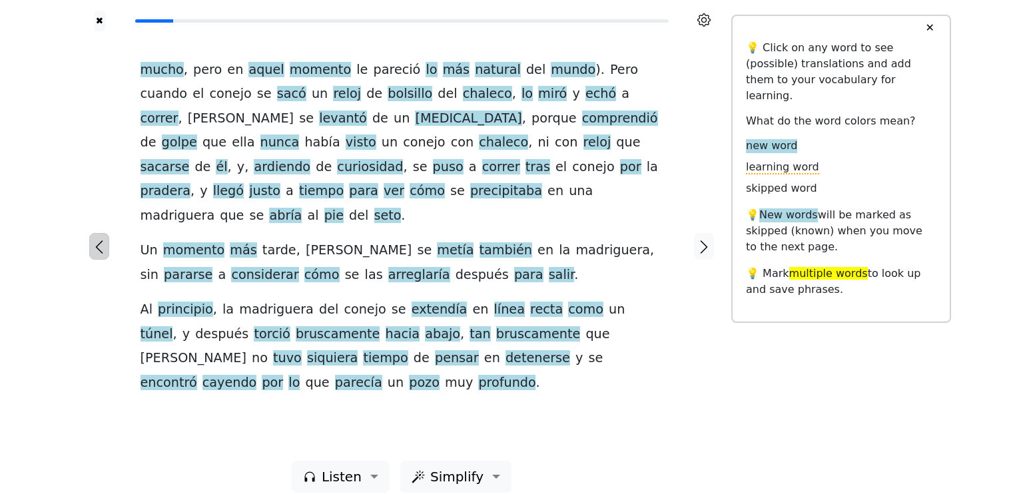
click at [97, 240] on icon "button" at bounding box center [99, 246] width 7 height 13
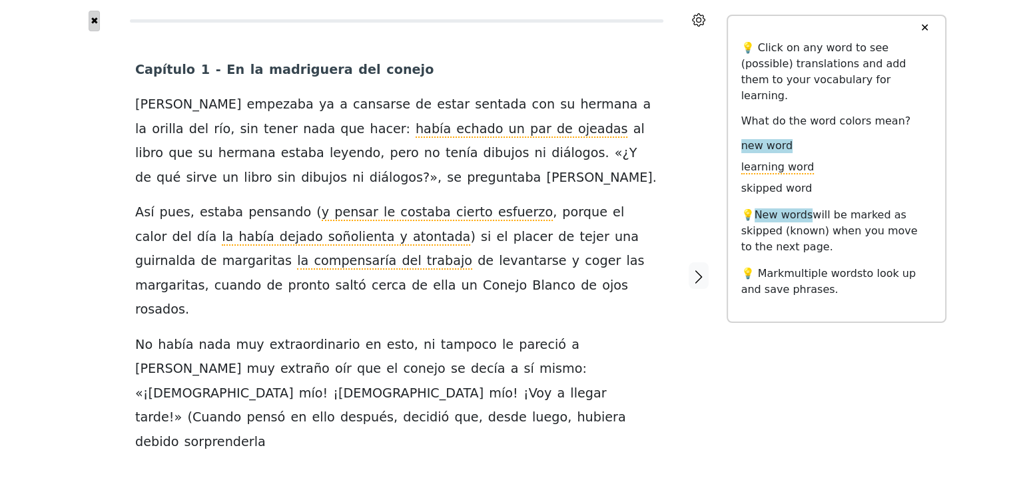
click at [93, 20] on button "✖" at bounding box center [94, 21] width 11 height 21
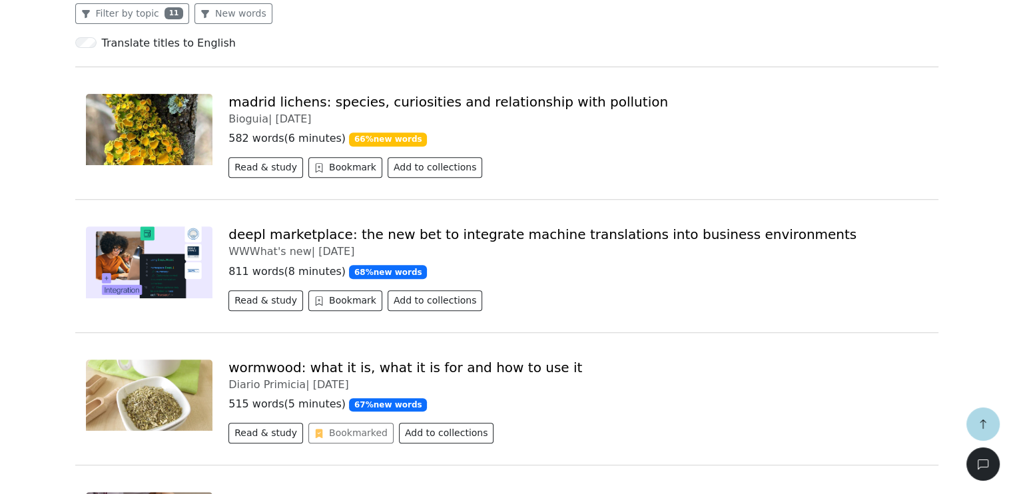
scroll to position [666, 0]
